Goal: Transaction & Acquisition: Purchase product/service

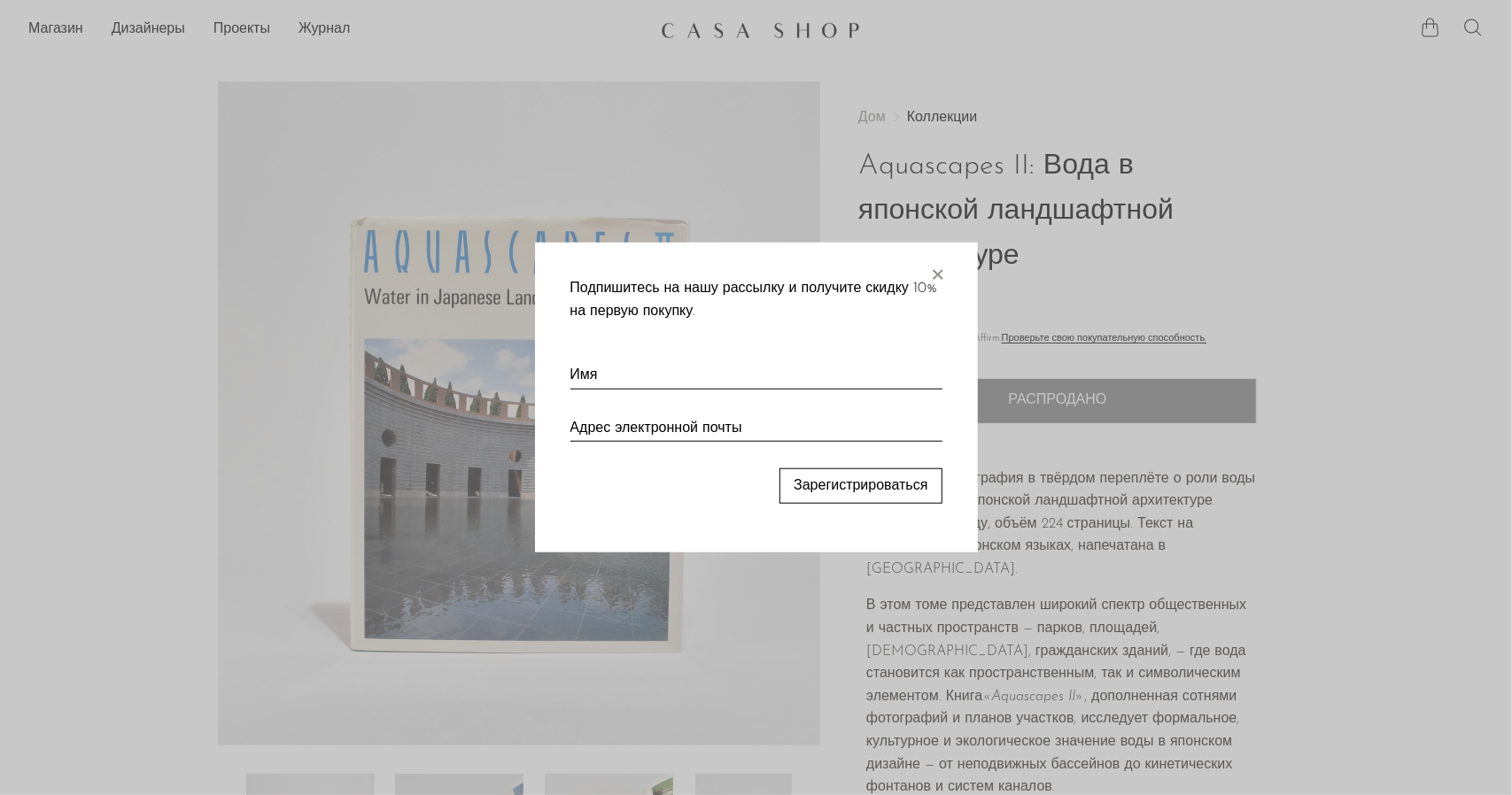
click at [954, 290] on div "Подпишитесь на нашу рассылку и получите скидку 10% на первую покупку. × Зарегис…" at bounding box center [756, 398] width 443 height 310
click at [946, 273] on div "Подпишитесь на нашу рассылку и получите скидку 10% на первую покупку. × Зарегис…" at bounding box center [756, 398] width 443 height 310
drag, startPoint x: 940, startPoint y: 270, endPoint x: 987, endPoint y: 277, distance: 47.5
click at [940, 270] on font "×" at bounding box center [938, 270] width 18 height 35
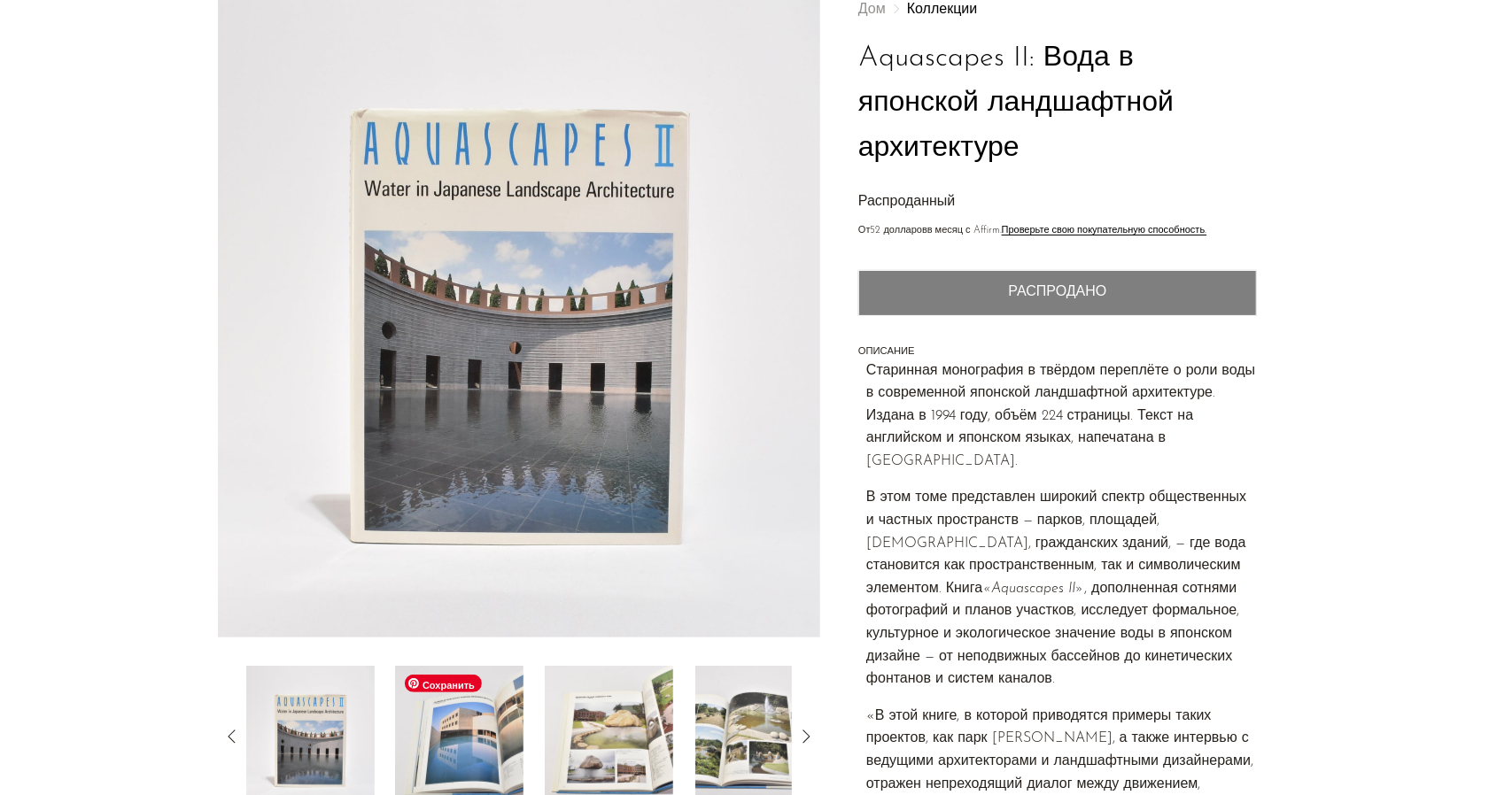
scroll to position [88, 0]
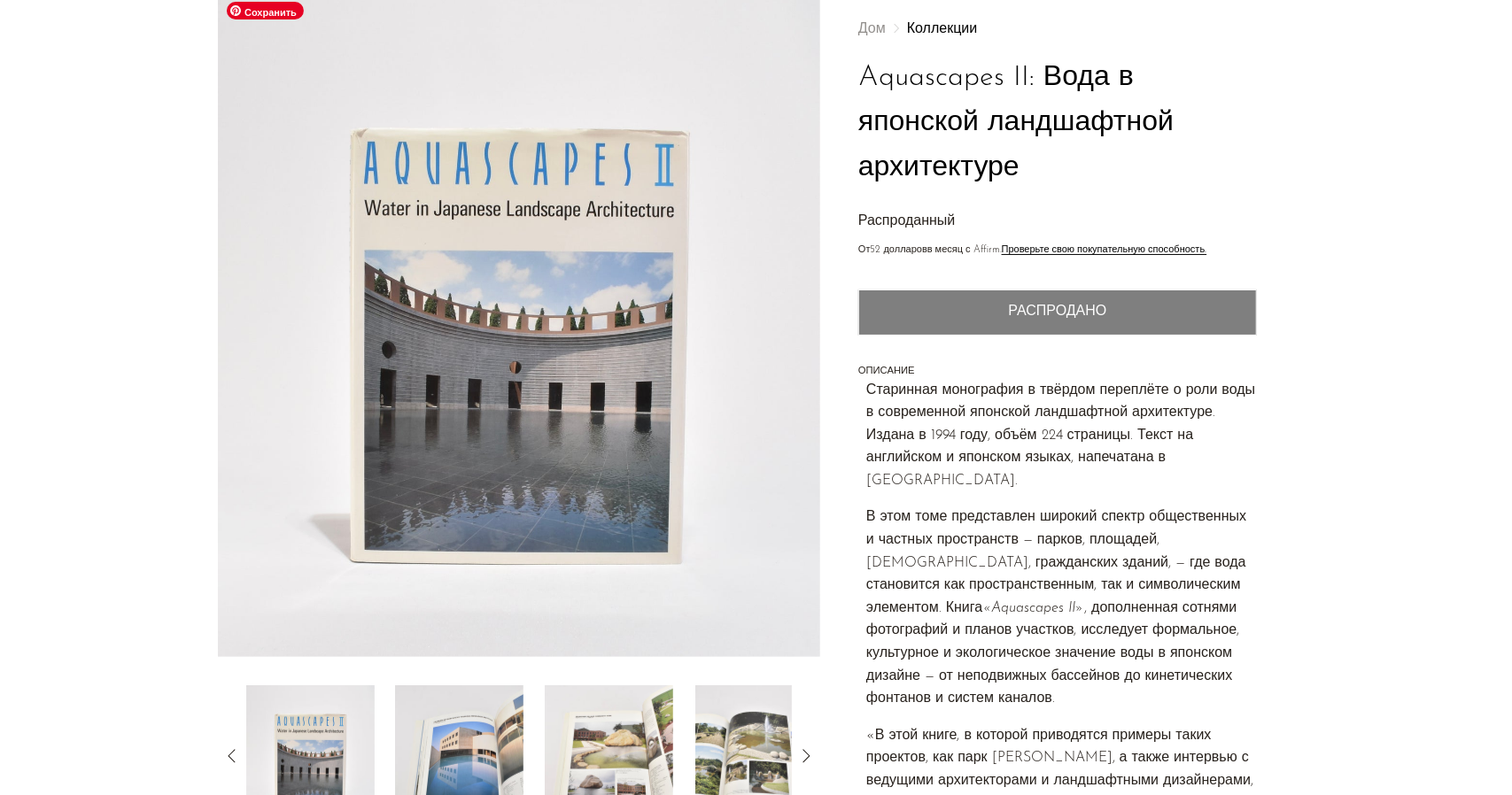
click at [525, 420] on img at bounding box center [519, 325] width 603 height 664
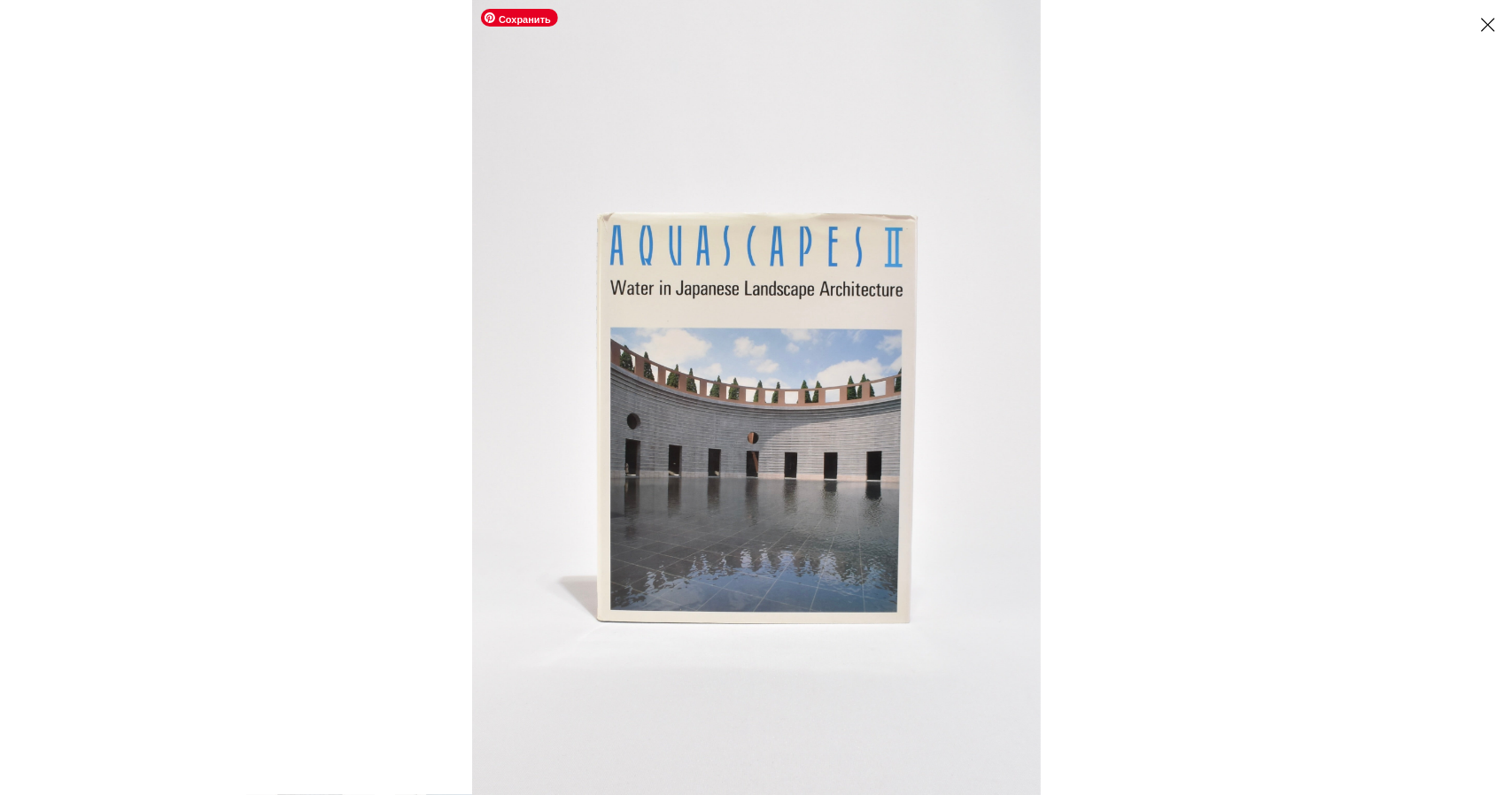
click at [987, 409] on img at bounding box center [756, 398] width 569 height 795
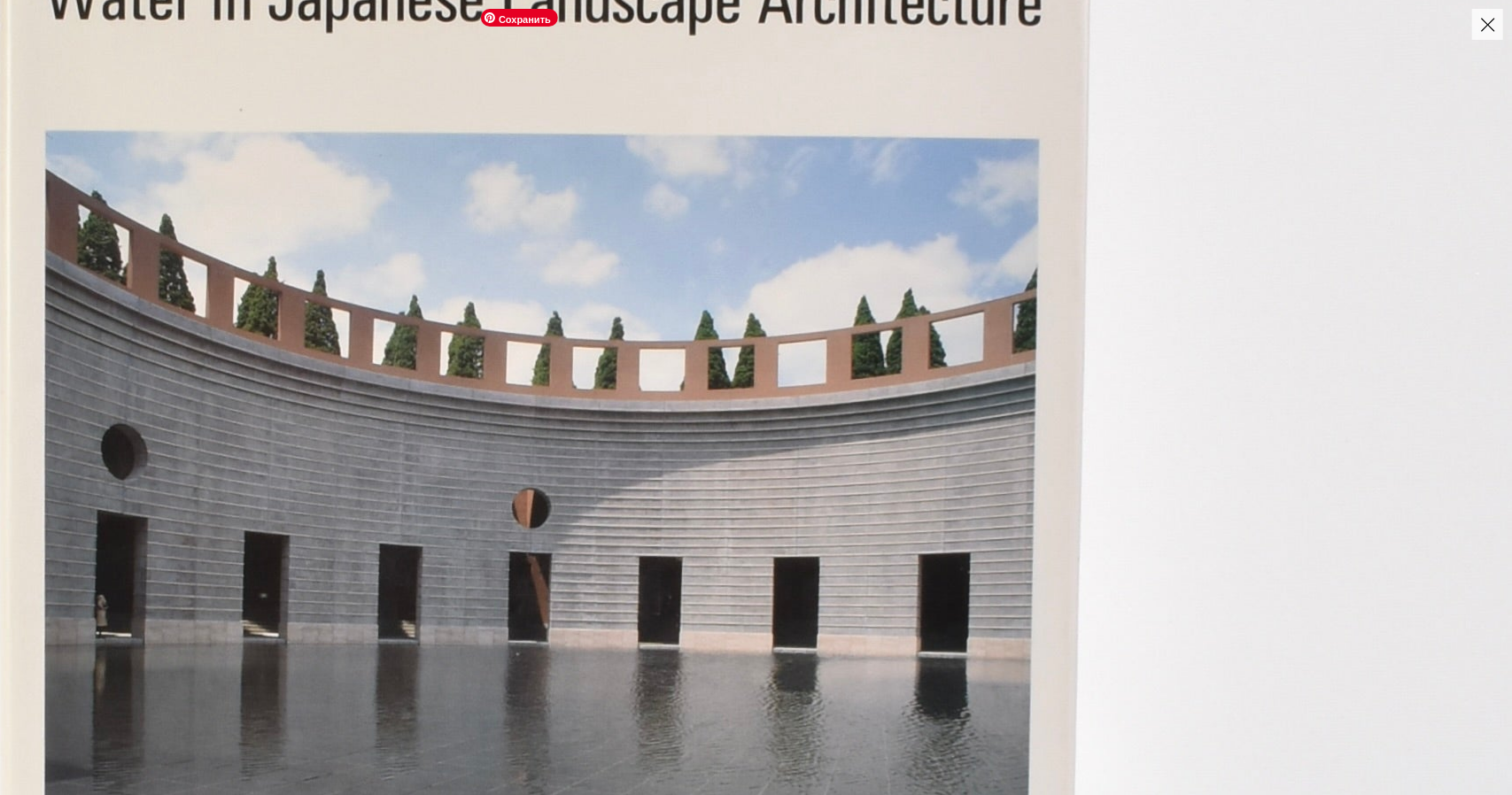
click at [987, 409] on img at bounding box center [542, 370] width 1938 height 2713
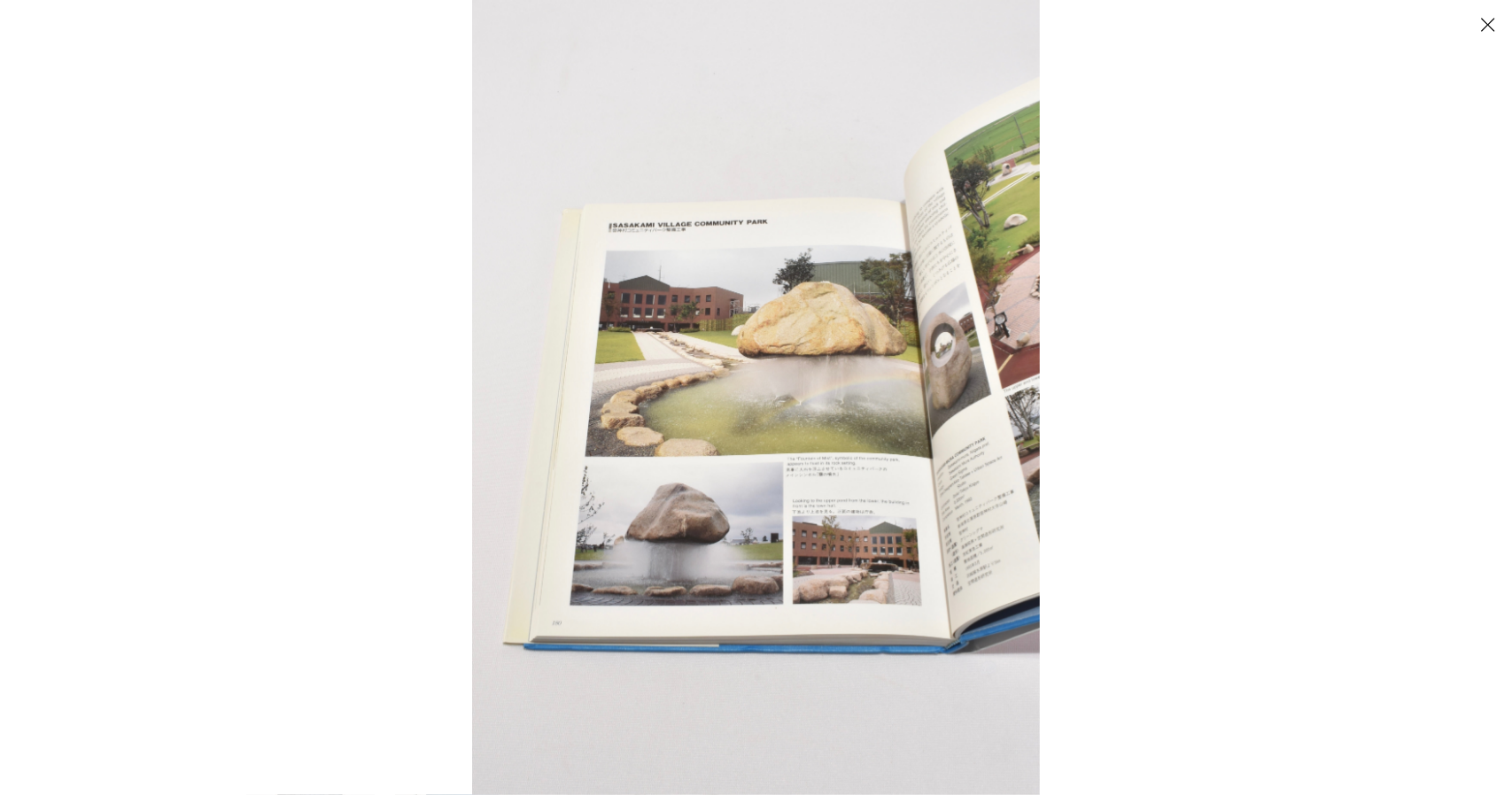
click at [1231, 416] on div at bounding box center [1228, 398] width 1512 height 795
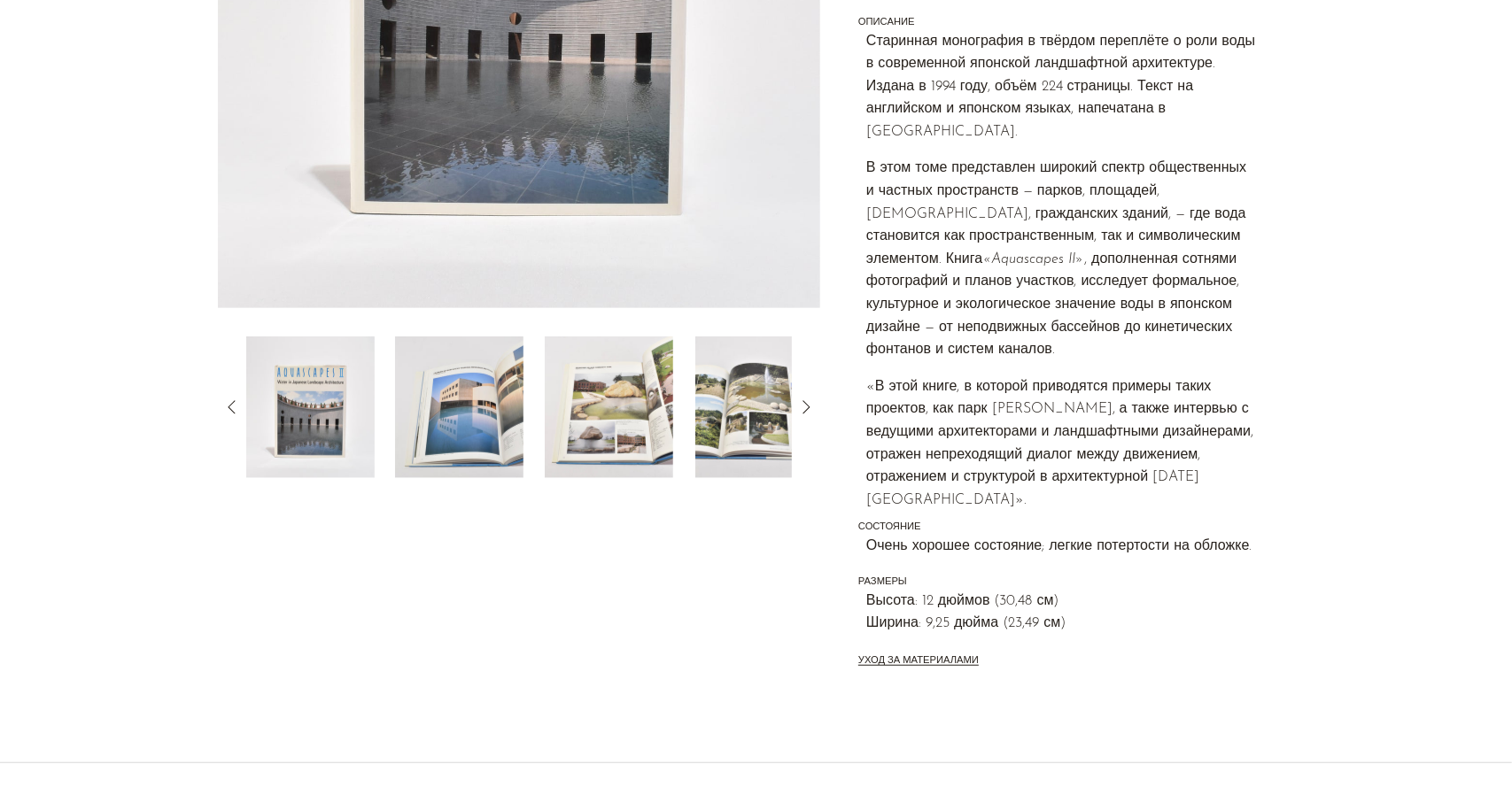
scroll to position [443, 0]
